Goal: Transaction & Acquisition: Purchase product/service

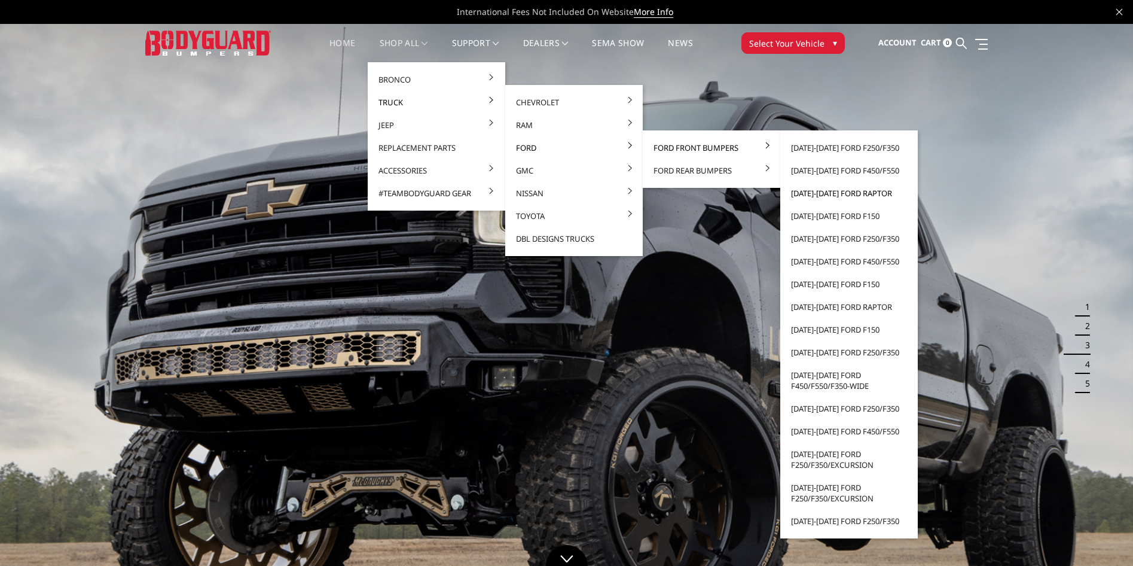
click at [833, 194] on link "[DATE]-[DATE] Ford Raptor" at bounding box center [849, 193] width 128 height 23
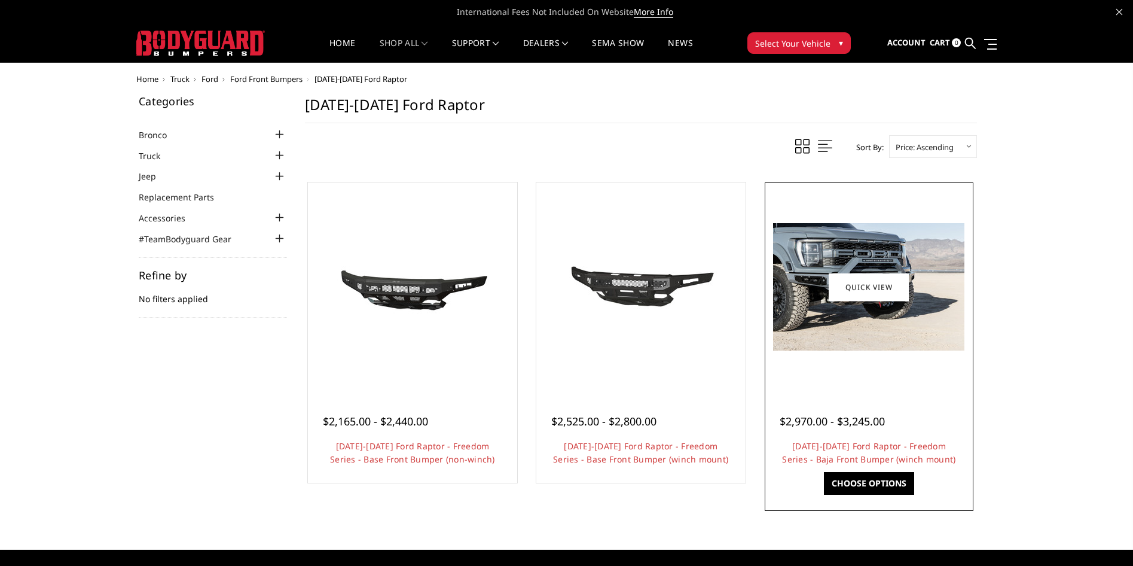
click at [886, 345] on img at bounding box center [868, 286] width 191 height 127
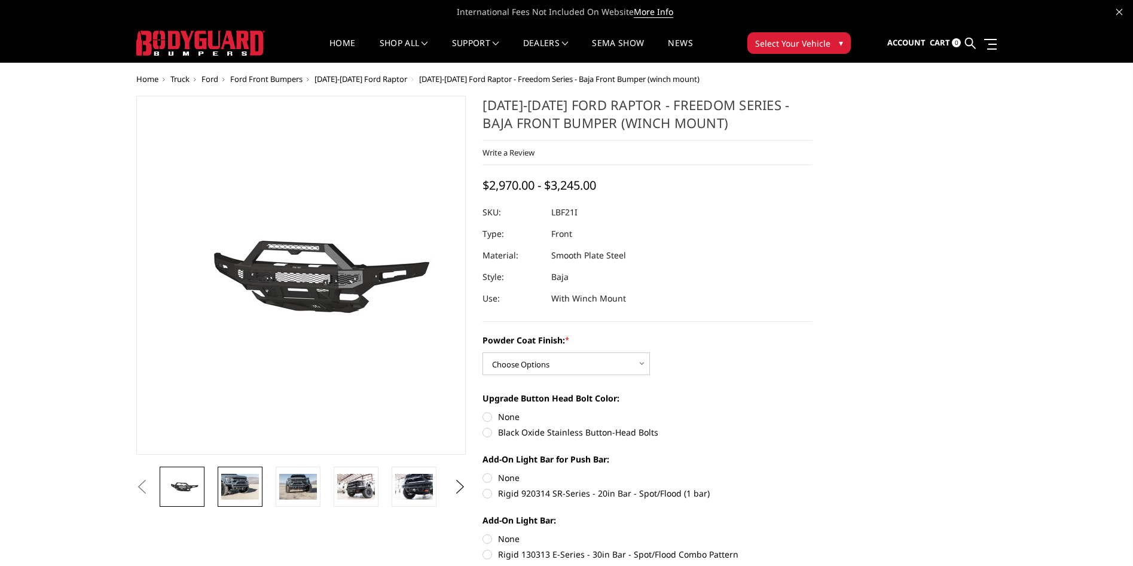
click at [261, 494] on link at bounding box center [240, 487] width 45 height 40
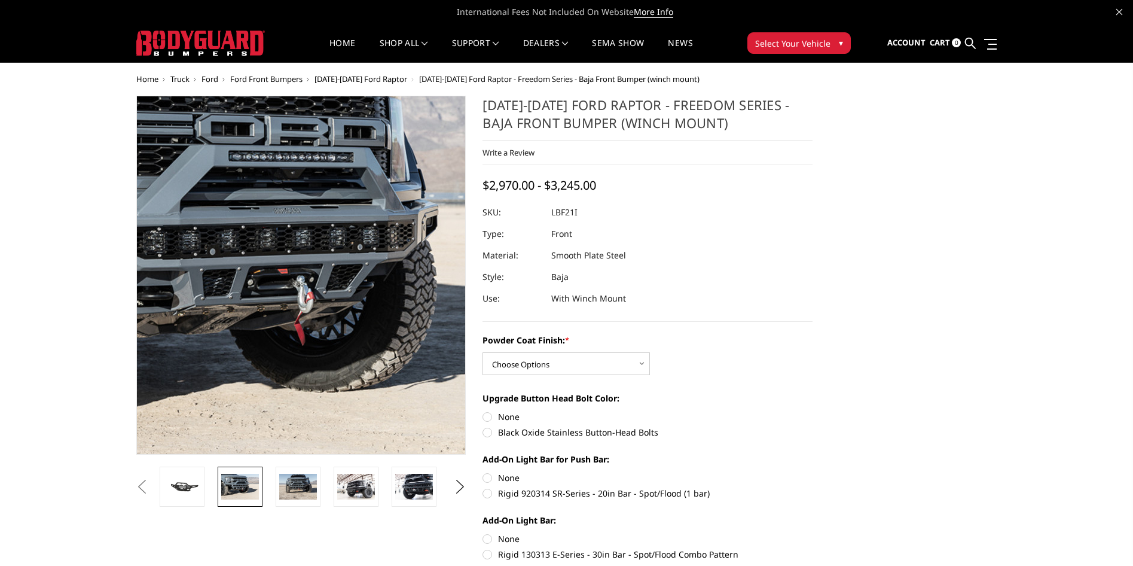
click at [337, 307] on img at bounding box center [255, 262] width 766 height 511
